Goal: Information Seeking & Learning: Learn about a topic

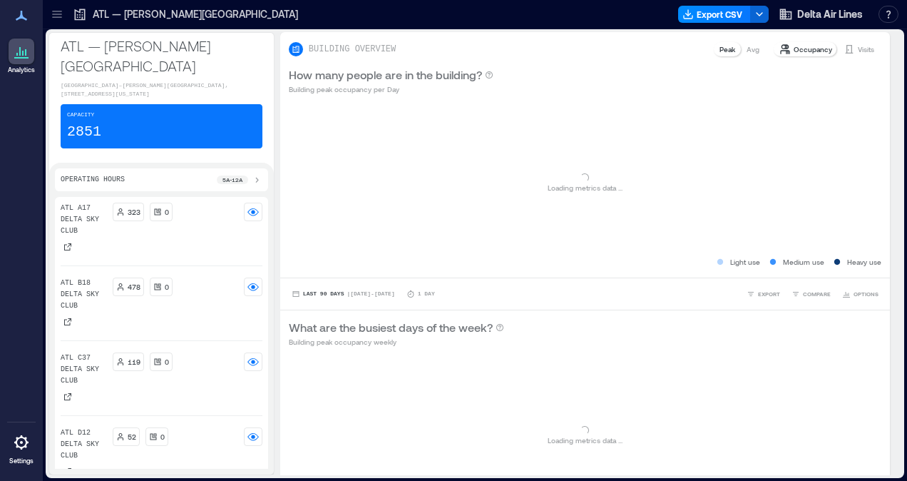
click at [52, 15] on icon at bounding box center [57, 14] width 14 height 14
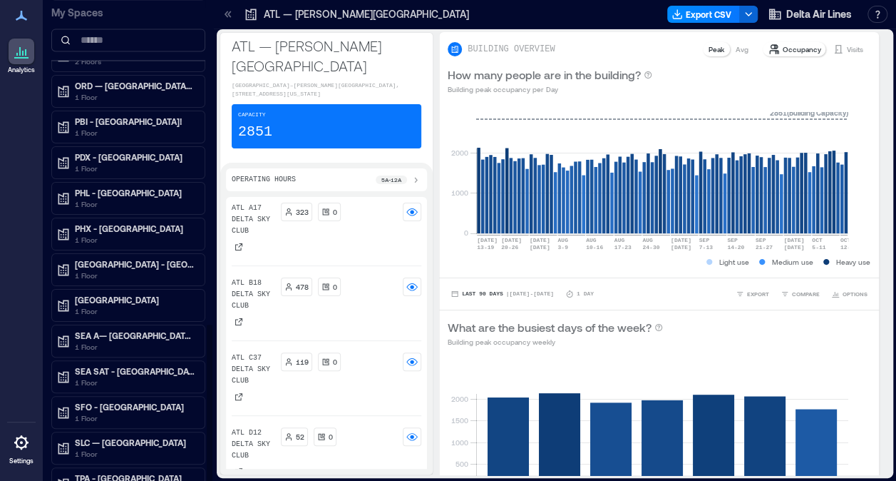
scroll to position [1, 0]
click at [103, 472] on p "TPA - Tampa International Airport" at bounding box center [135, 477] width 120 height 11
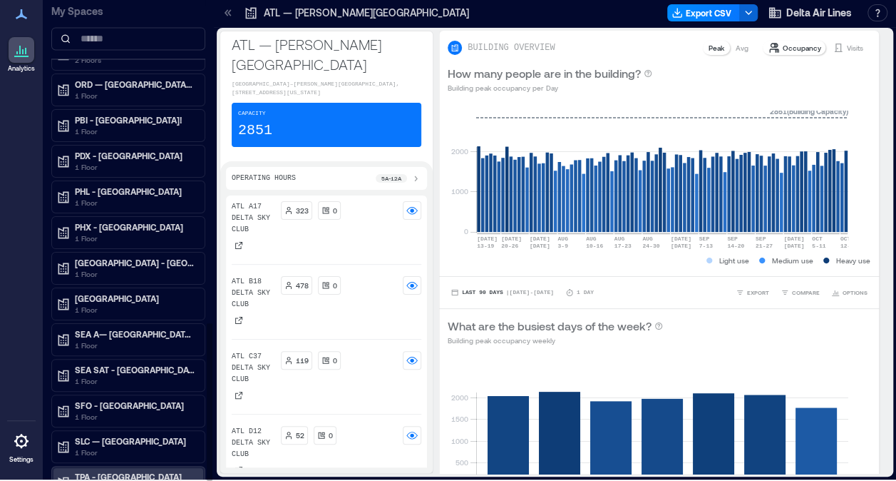
click at [116, 480] on p "1 Floor" at bounding box center [135, 487] width 120 height 11
click at [96, 471] on p "TPA - Tampa International Airport" at bounding box center [135, 476] width 120 height 11
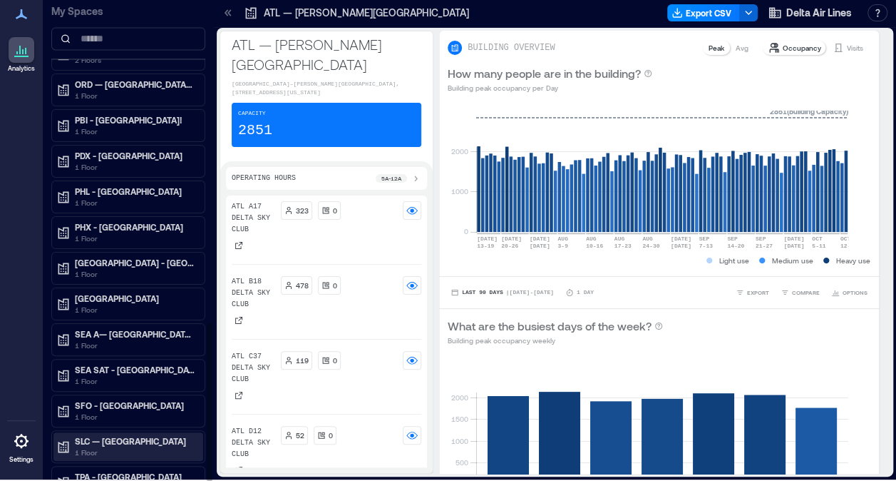
click at [110, 435] on p "SLC — Salt Lake City International Airport" at bounding box center [135, 440] width 120 height 11
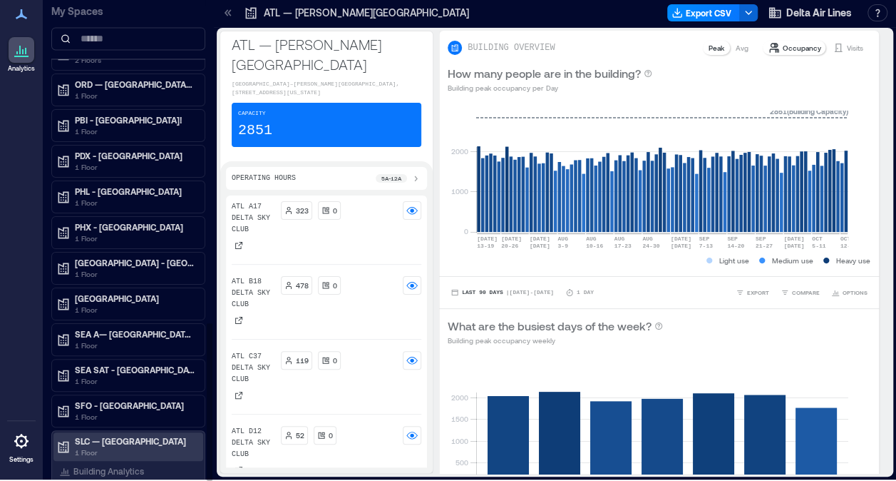
scroll to position [1027, 0]
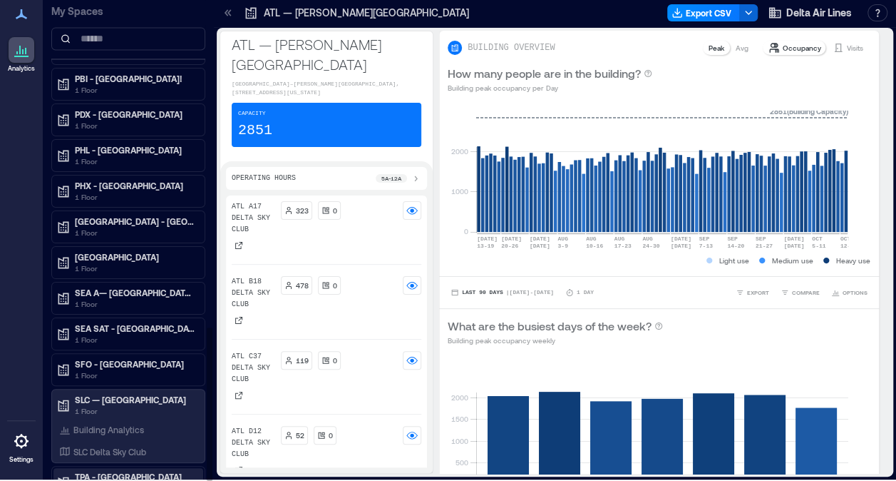
click at [112, 471] on p "TPA - Tampa International Airport" at bounding box center [135, 476] width 120 height 11
click at [80, 480] on p "1 Floor" at bounding box center [135, 487] width 120 height 11
click at [94, 480] on p "1 Floor" at bounding box center [135, 487] width 120 height 11
click at [134, 222] on div "RDU - Raleigh-Durham International Airport 1 Floor" at bounding box center [128, 226] width 150 height 29
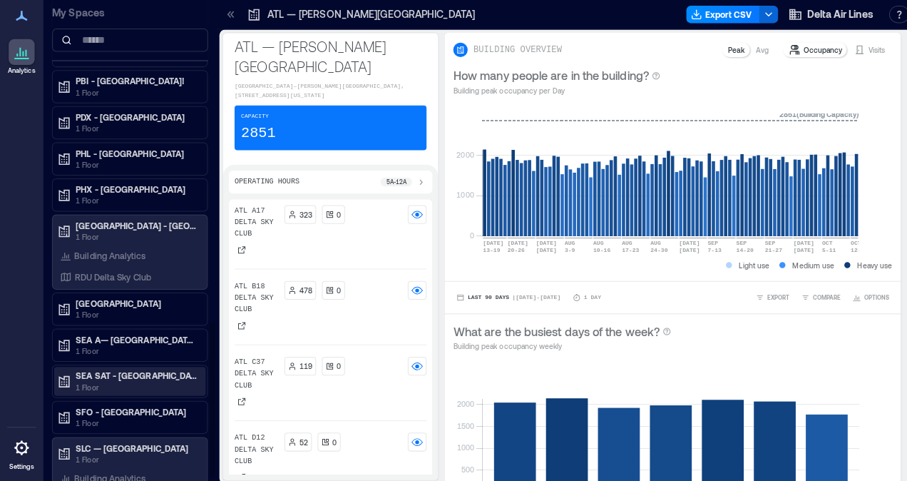
scroll to position [1109, 0]
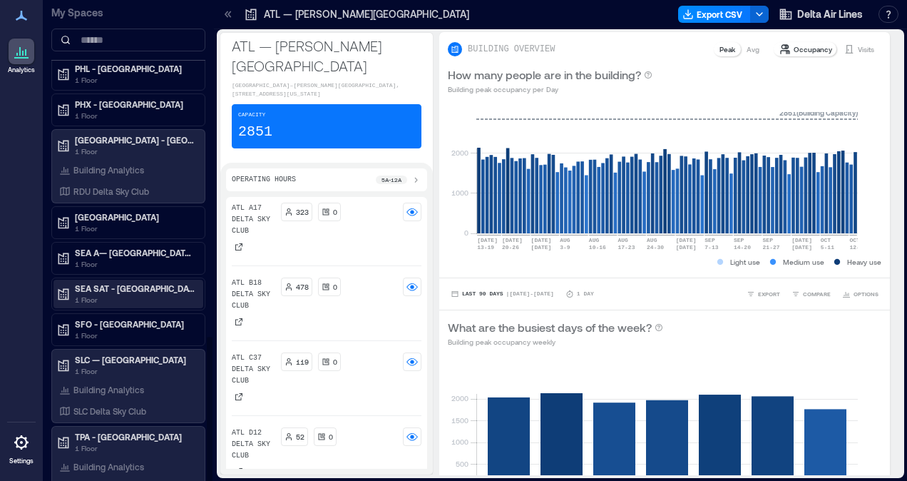
click at [140, 365] on p "1 Floor" at bounding box center [135, 370] width 120 height 11
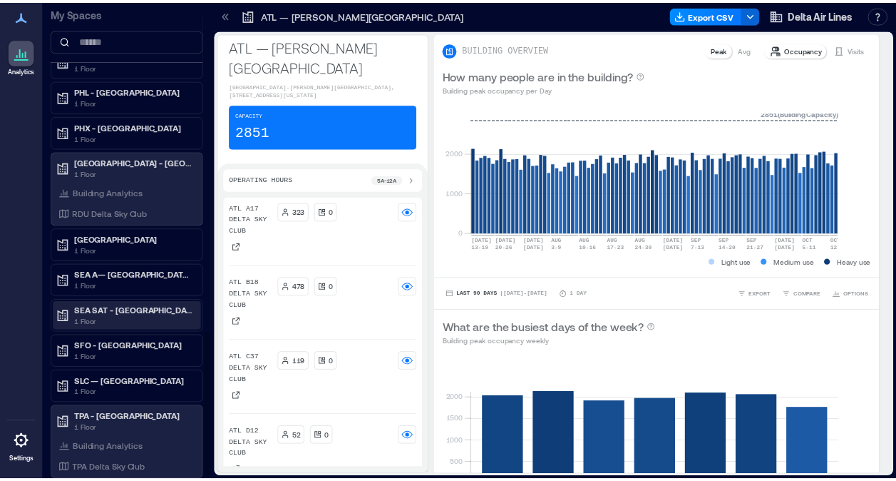
scroll to position [1068, 0]
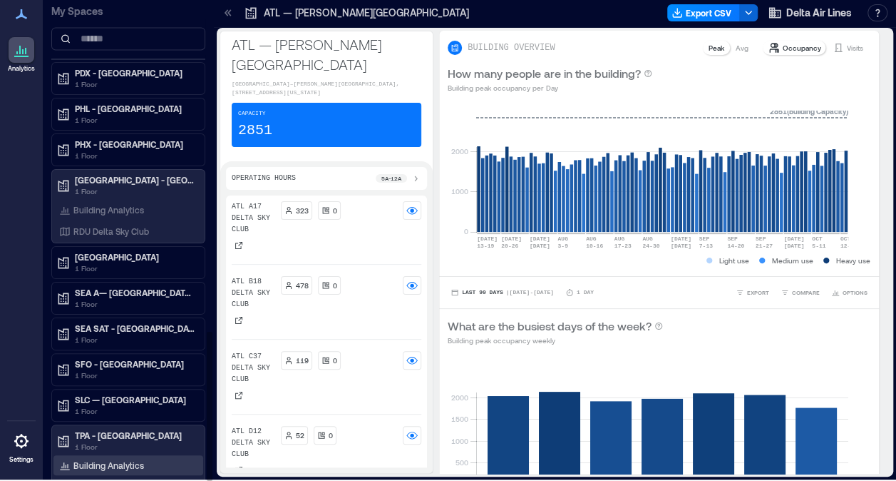
click at [111, 459] on p "Building Analytics" at bounding box center [108, 464] width 71 height 11
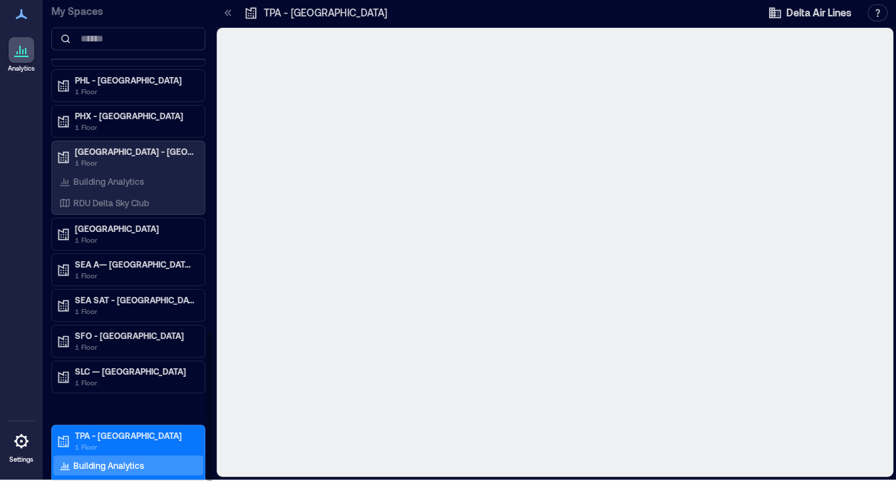
click at [111, 455] on div "Building Analytics" at bounding box center [128, 465] width 150 height 20
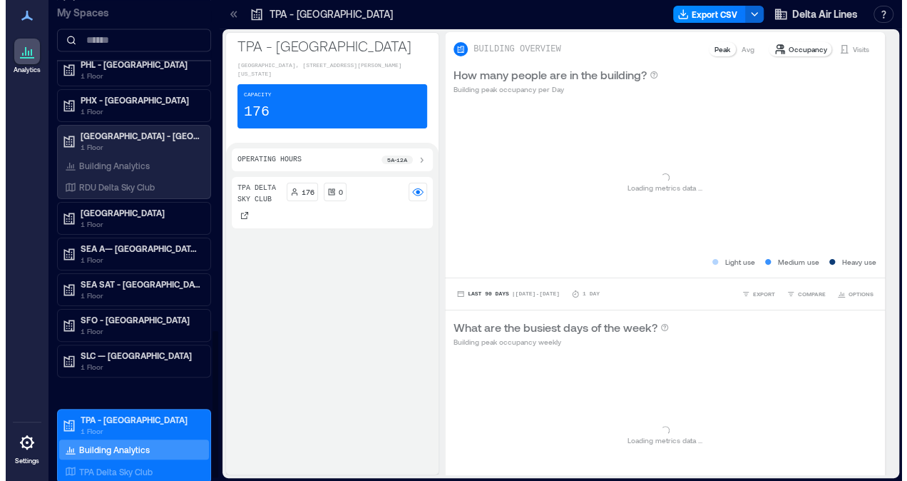
scroll to position [1081, 0]
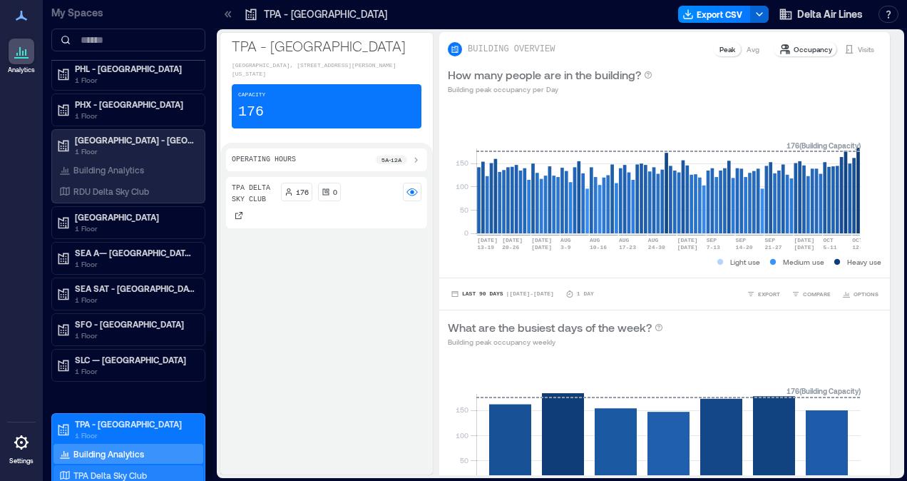
click at [94, 469] on p "TPA Delta Sky Club" at bounding box center [109, 474] width 73 height 11
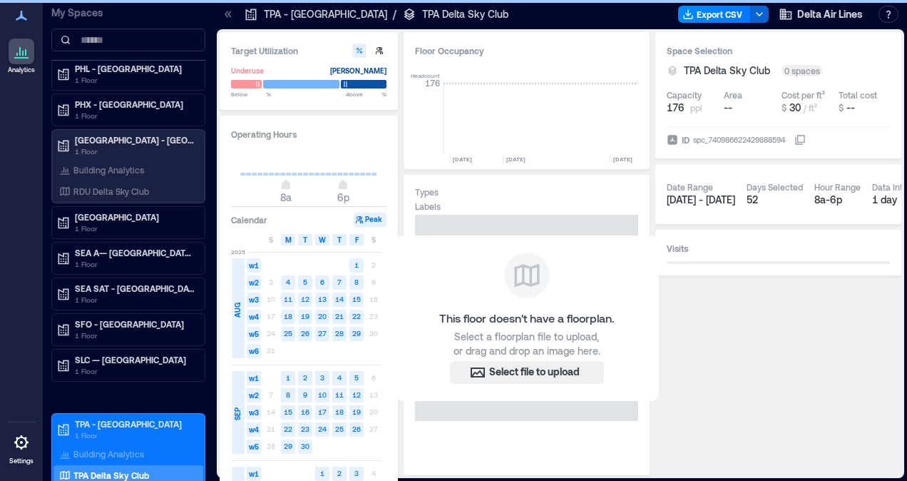
scroll to position [0, 7579]
click at [114, 448] on p "Building Analytics" at bounding box center [108, 453] width 71 height 11
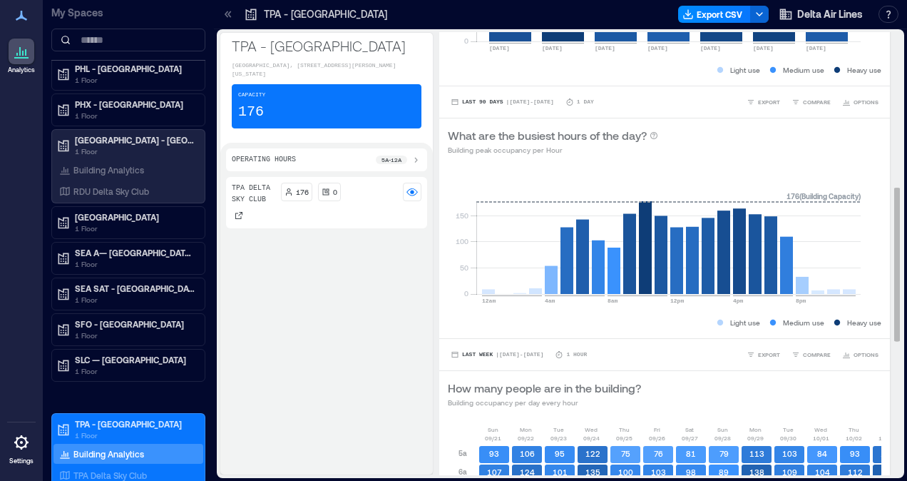
scroll to position [443, 0]
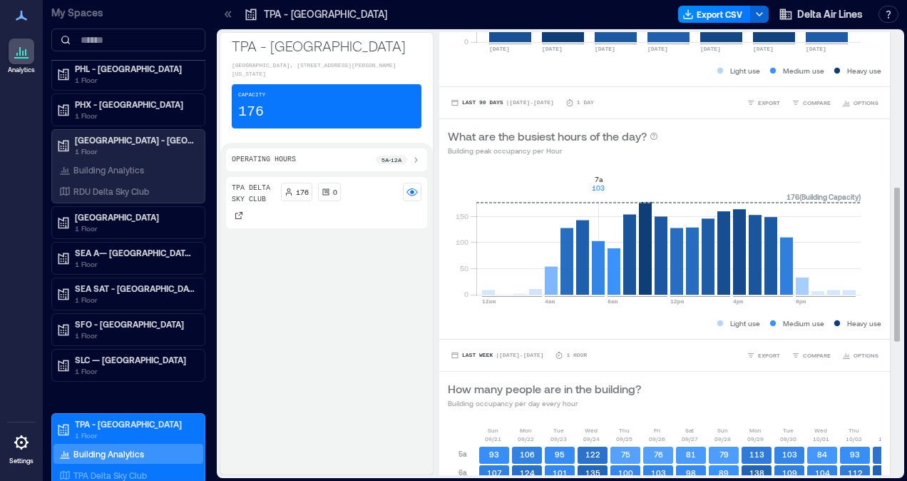
click at [607, 250] on rect at bounding box center [668, 233] width 384 height 121
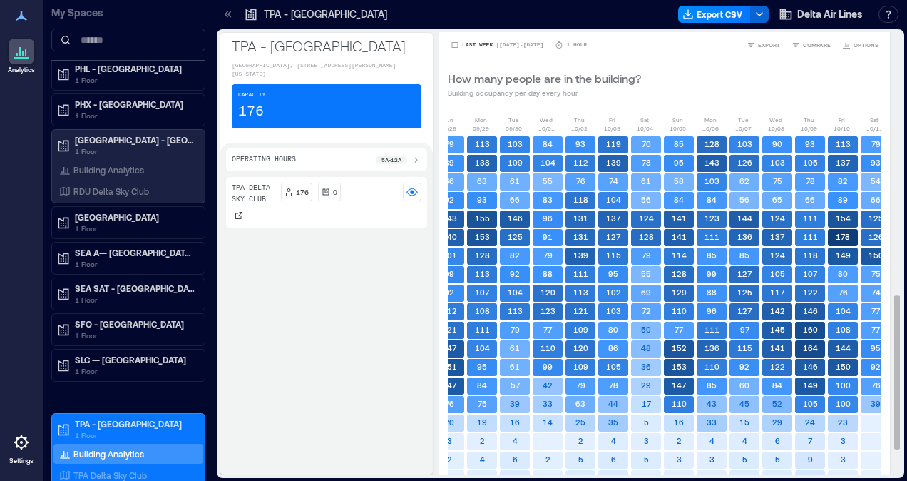
scroll to position [0, 278]
